Goal: Transaction & Acquisition: Purchase product/service

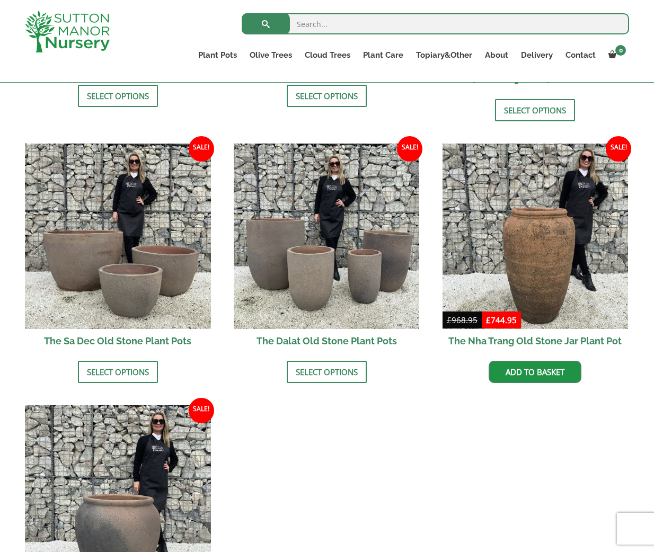
scroll to position [585, 0]
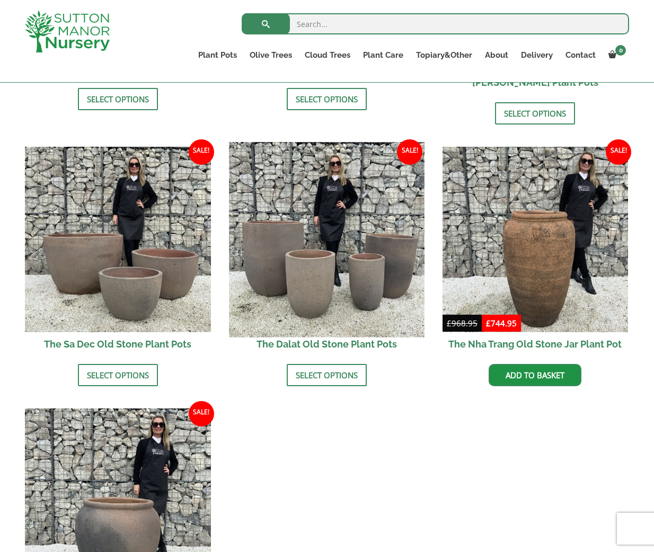
click at [335, 236] on img at bounding box center [326, 239] width 195 height 195
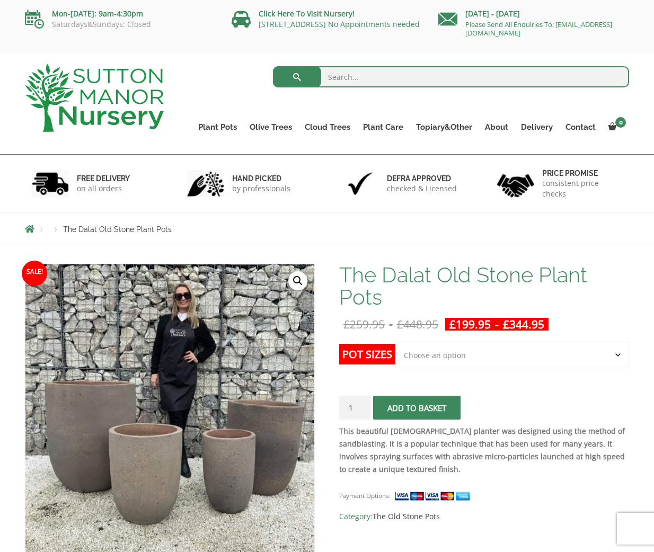
click at [412, 350] on select "Choose an option Click here to buy the 4th to Largest Pot In The Picture Click …" at bounding box center [512, 355] width 234 height 26
click at [395, 342] on select "Choose an option Click here to buy the 4th to Largest Pot In The Picture Click …" at bounding box center [512, 355] width 234 height 26
select select "Click here to buy the 3rd to Largest Pot In The Picture"
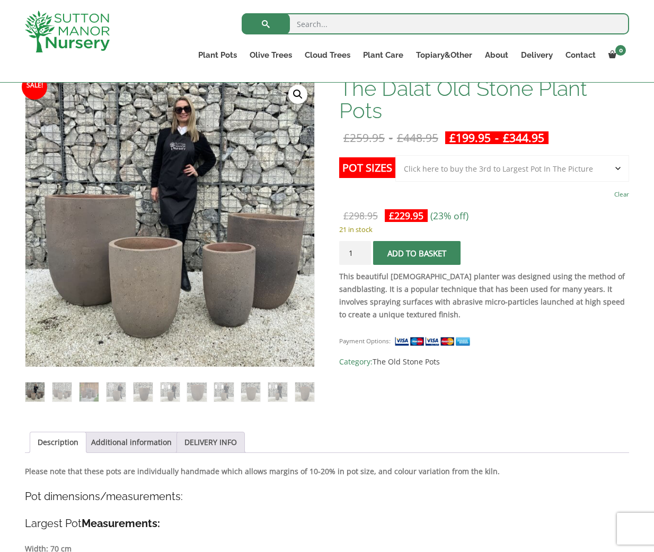
scroll to position [159, 0]
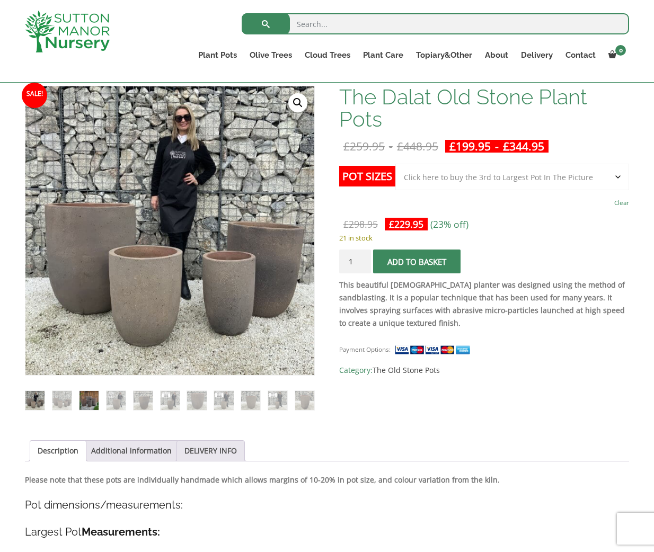
click at [85, 401] on img at bounding box center [88, 400] width 19 height 19
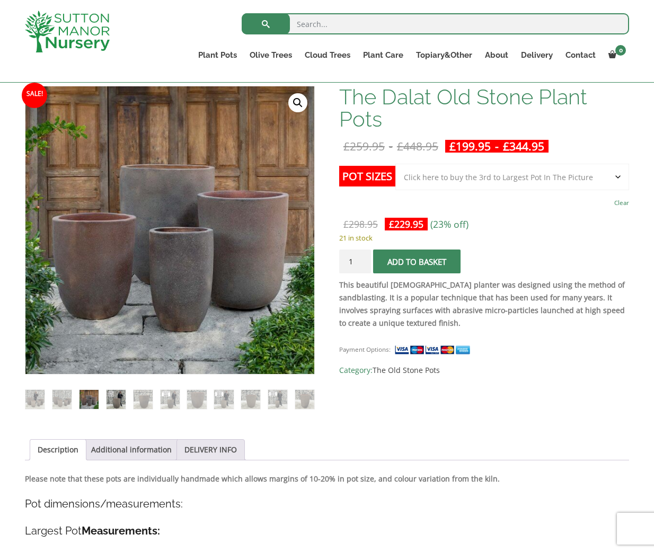
click at [109, 402] on img at bounding box center [115, 399] width 19 height 19
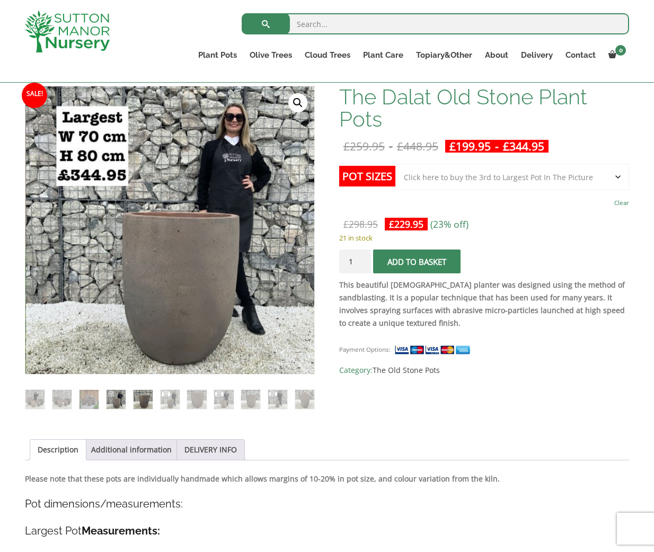
click at [134, 401] on img at bounding box center [143, 399] width 19 height 19
